Goal: Transaction & Acquisition: Book appointment/travel/reservation

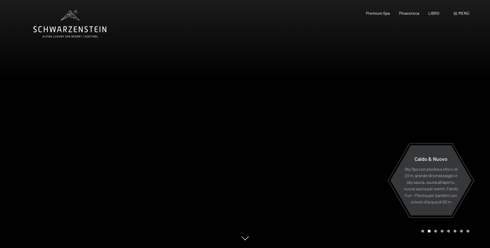
click at [463, 13] on span "Menù" at bounding box center [463, 13] width 11 height 5
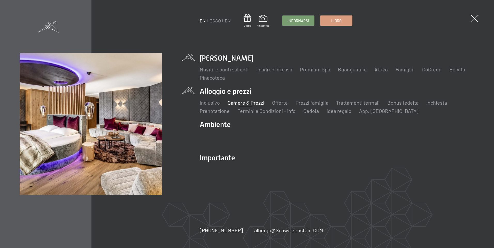
click at [237, 101] on link "Camere & Prezzi" at bounding box center [245, 103] width 37 height 6
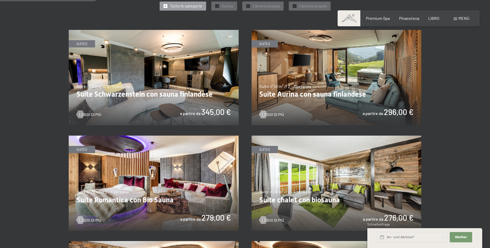
scroll to position [258, 0]
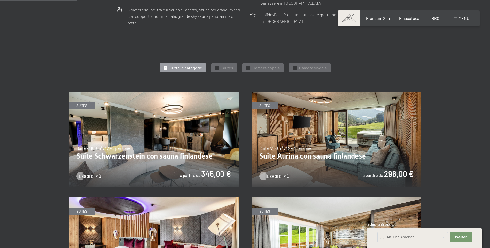
click at [271, 174] on span "Leggi di più" at bounding box center [278, 177] width 22 height 6
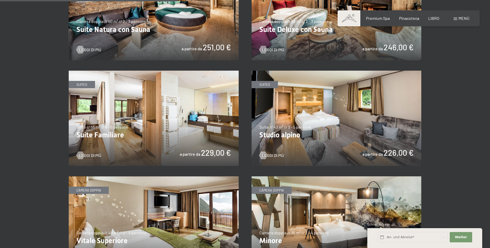
scroll to position [594, 0]
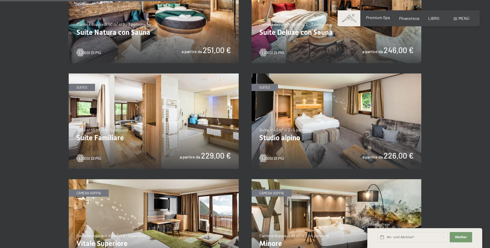
click at [380, 19] on span "Premium Spa" at bounding box center [378, 17] width 24 height 5
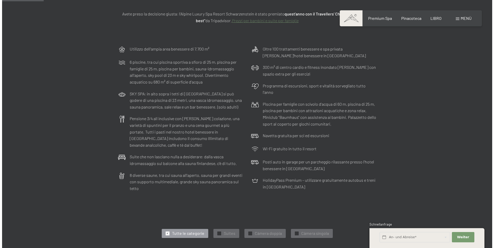
scroll to position [77, 0]
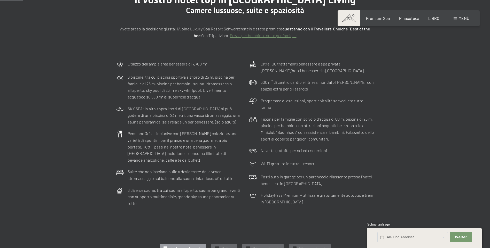
click at [454, 18] on span at bounding box center [455, 19] width 4 height 3
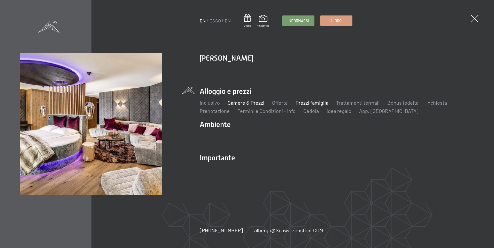
click at [324, 103] on link "Prezzi famiglia" at bounding box center [311, 103] width 33 height 6
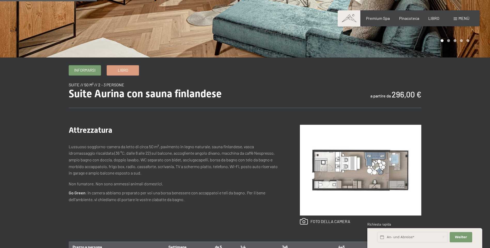
scroll to position [129, 0]
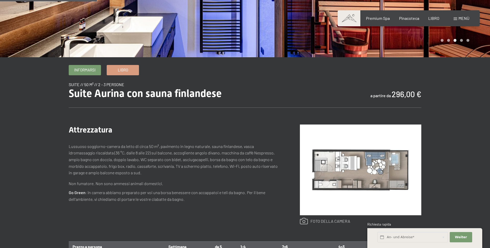
click at [321, 219] on link at bounding box center [325, 221] width 50 height 7
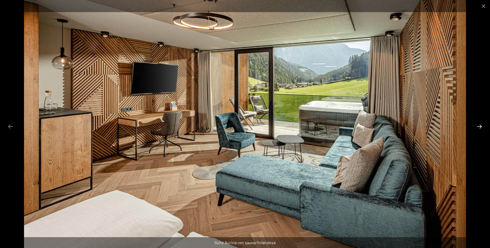
click at [479, 128] on button "Diapositiva successiva" at bounding box center [479, 127] width 11 height 10
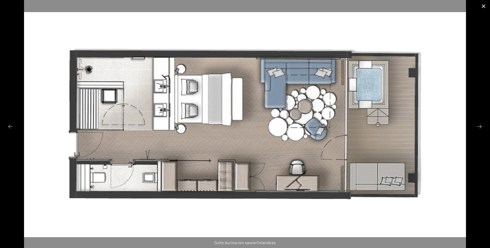
click at [484, 5] on button "Chiudi galleria" at bounding box center [483, 6] width 13 height 12
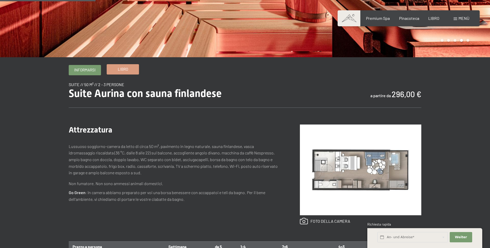
scroll to position [0, 0]
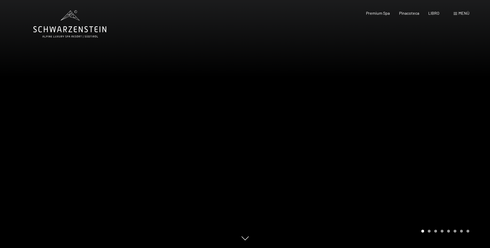
click at [449, 140] on div at bounding box center [367, 124] width 245 height 248
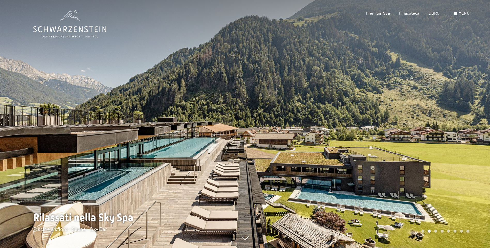
click at [449, 140] on div at bounding box center [367, 124] width 245 height 248
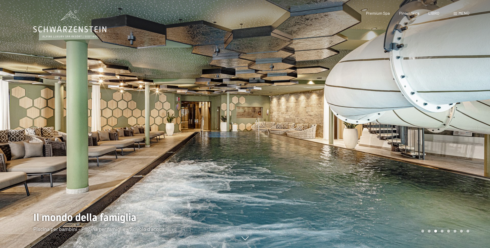
click at [432, 140] on div at bounding box center [367, 124] width 245 height 248
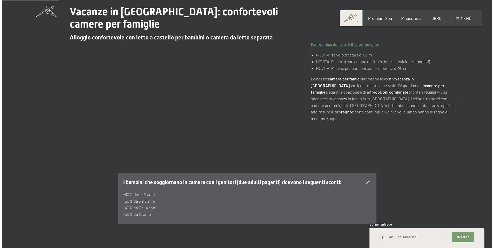
scroll to position [155, 0]
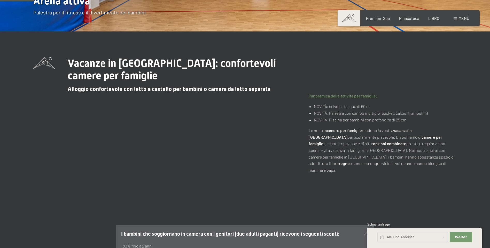
click at [459, 18] on span "Menù" at bounding box center [463, 18] width 11 height 5
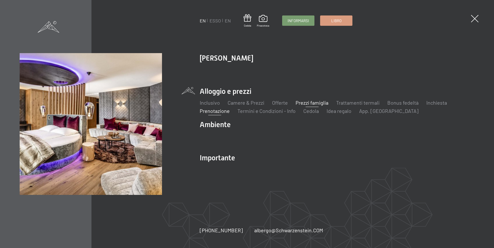
click at [221, 111] on link "Prenotazione" at bounding box center [215, 111] width 30 height 6
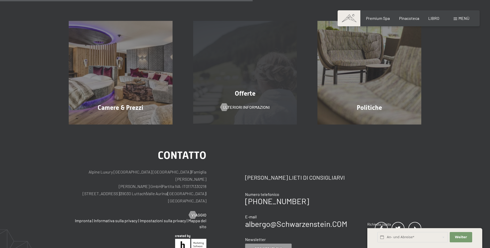
scroll to position [129, 0]
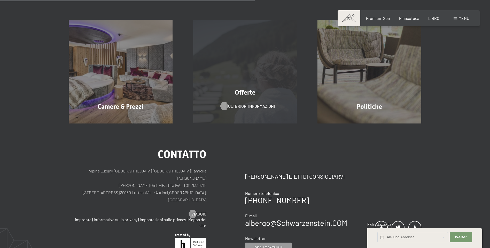
click at [234, 108] on span "Ulteriori informazioni" at bounding box center [251, 107] width 47 height 6
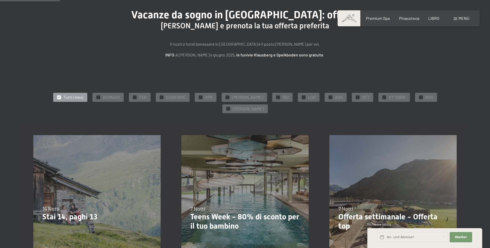
scroll to position [129, 0]
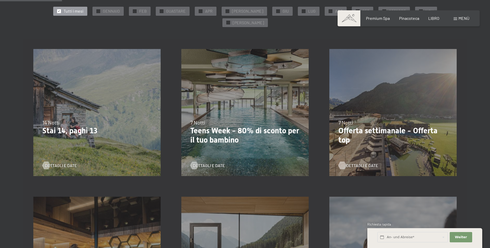
click at [361, 163] on span "Dettagli e date" at bounding box center [362, 166] width 32 height 6
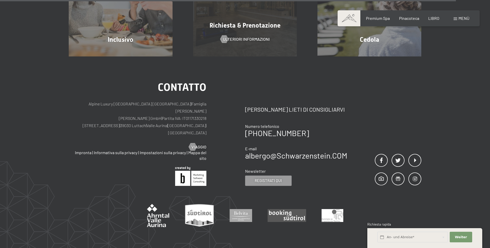
scroll to position [568, 0]
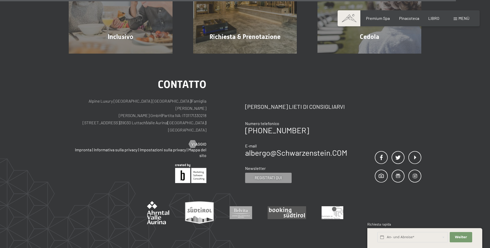
click at [154, 108] on p "Alpine Luxury [GEOGRAPHIC_DATA] SCHWARZENSTEIN | Famiglia Zimmerhofer Otmar Zim…" at bounding box center [138, 116] width 138 height 36
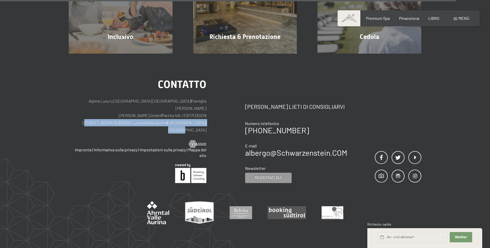
drag, startPoint x: 99, startPoint y: 108, endPoint x: 212, endPoint y: 109, distance: 113.6
click at [212, 109] on div "Contatto Alpine Luxury [GEOGRAPHIC_DATA] SCHWARZENSTEIN | Famiglia Zimmerhofer …" at bounding box center [157, 132] width 176 height 104
drag, startPoint x: 212, startPoint y: 109, endPoint x: 196, endPoint y: 109, distance: 16.3
copy p "[STREET_ADDRESS]"
